Goal: Information Seeking & Learning: Learn about a topic

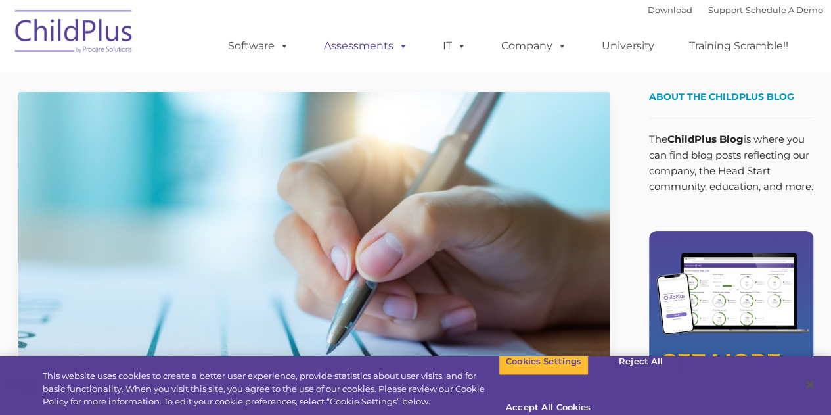
click at [369, 53] on link "Assessments" at bounding box center [366, 46] width 110 height 26
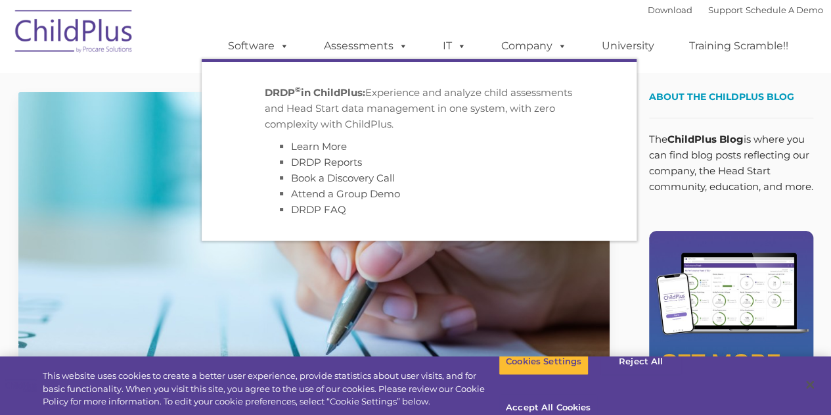
click at [495, 292] on img at bounding box center [313, 258] width 591 height 332
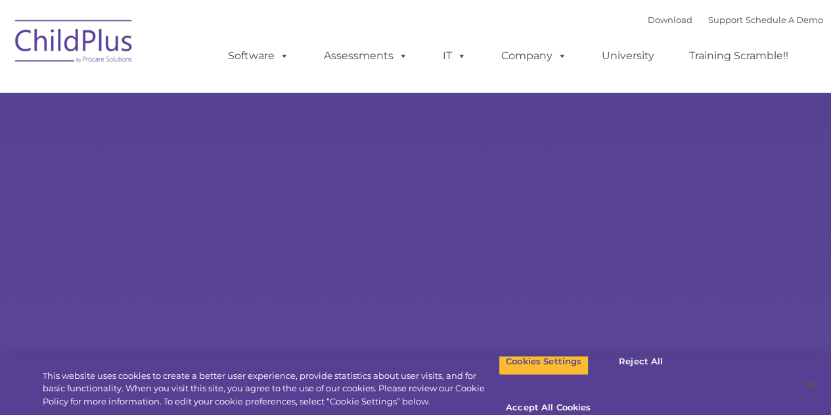
type input ""
select select "MEDIUM"
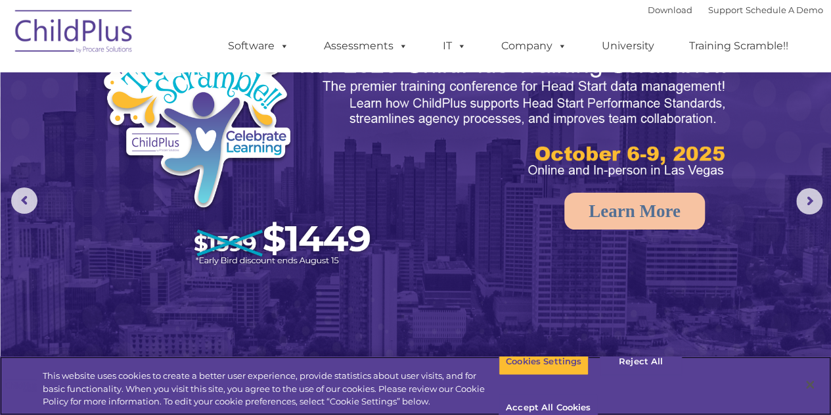
scroll to position [55, 0]
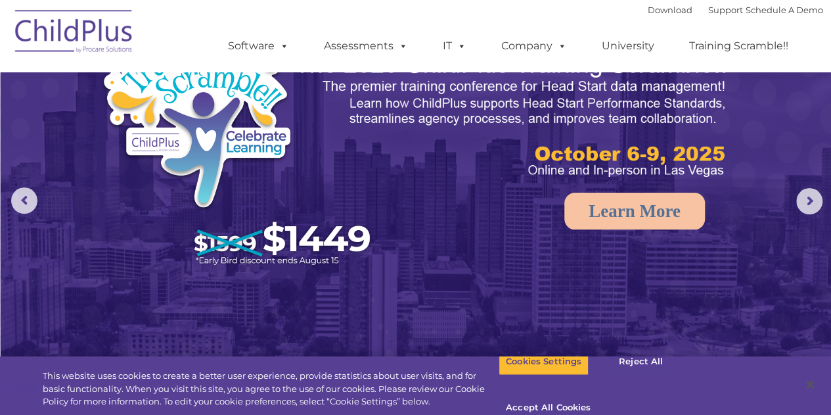
click at [815, 192] on rs-arrow at bounding box center [809, 201] width 26 height 26
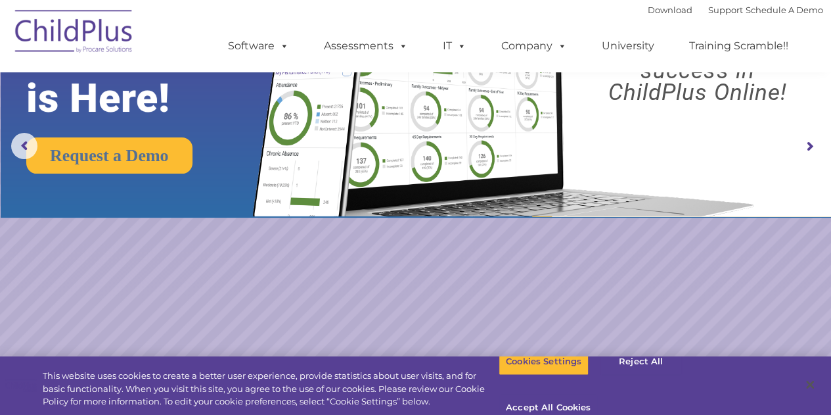
scroll to position [112, 0]
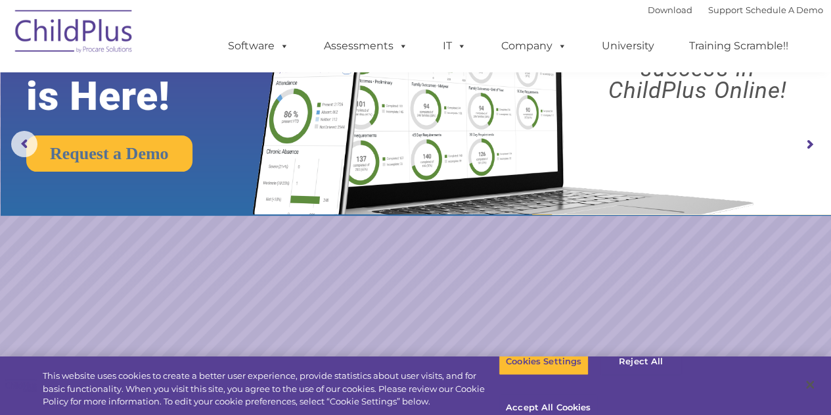
click at [809, 139] on rs-arrow at bounding box center [809, 144] width 26 height 26
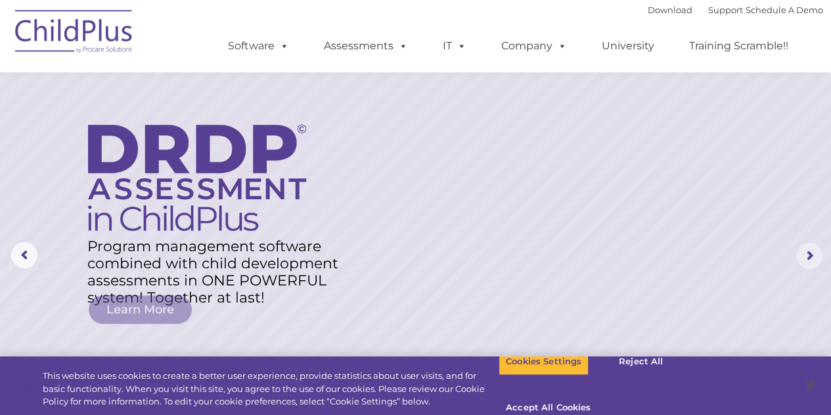
scroll to position [0, 0]
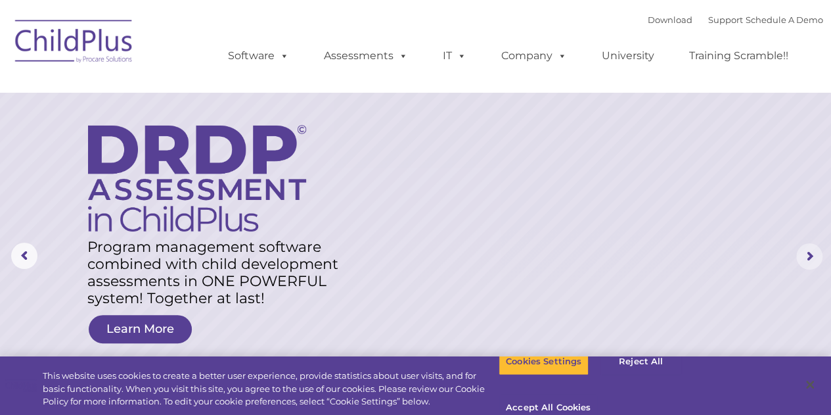
click at [806, 250] on rs-arrow at bounding box center [809, 256] width 26 height 26
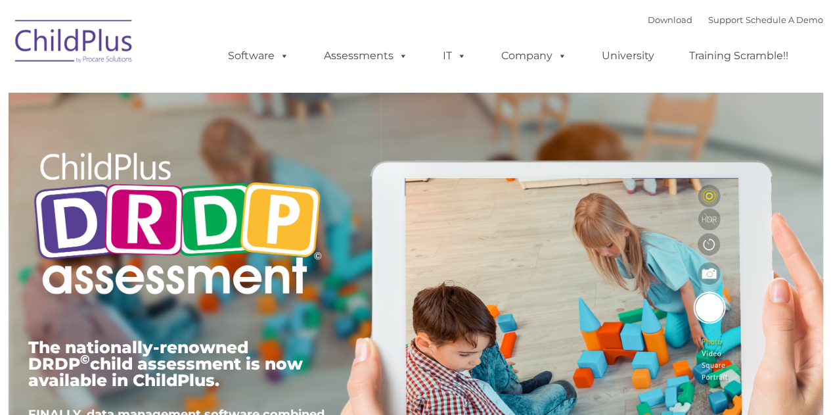
type input ""
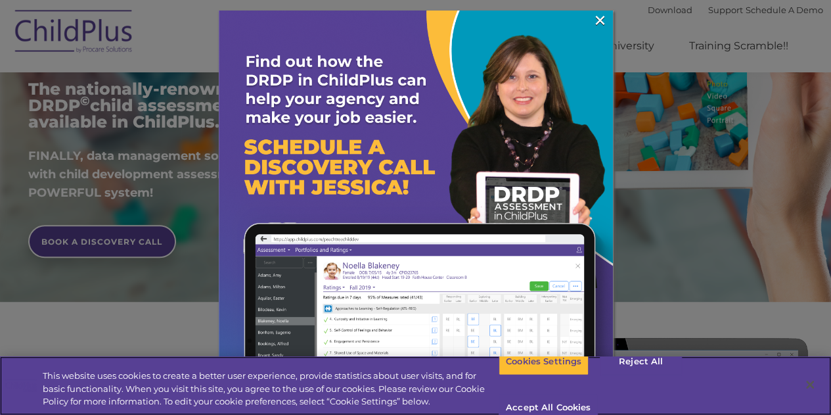
scroll to position [264, 0]
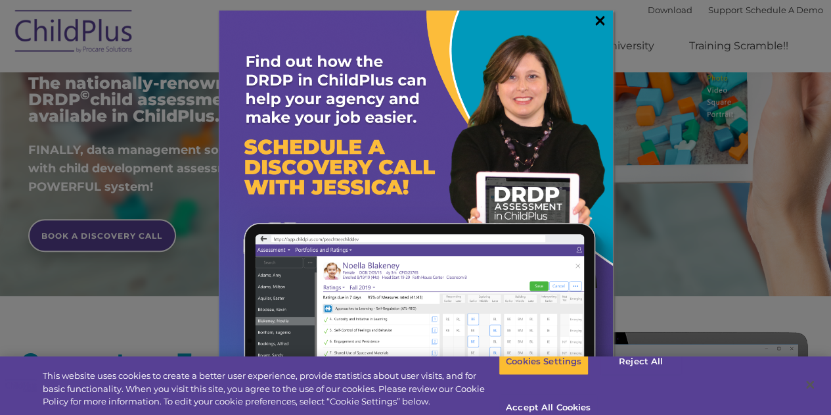
click at [594, 26] on link "×" at bounding box center [600, 20] width 15 height 13
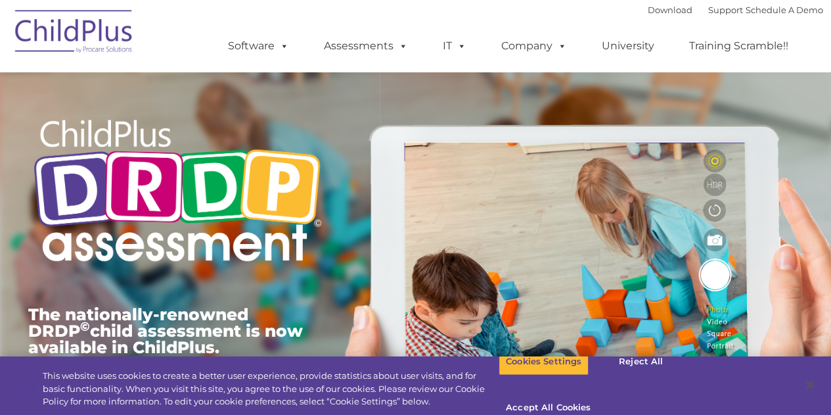
scroll to position [0, 0]
